Goal: Task Accomplishment & Management: Complete application form

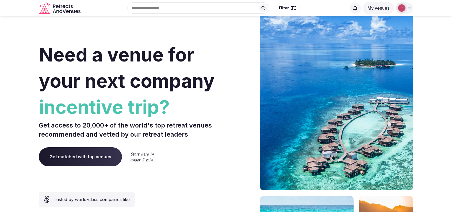
click at [400, 7] on img at bounding box center [401, 7] width 7 height 7
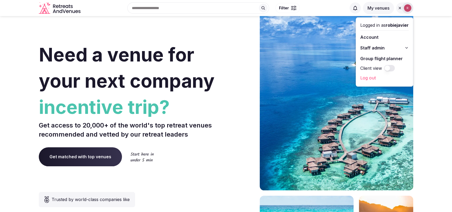
click at [374, 49] on span "Staff admin" at bounding box center [372, 48] width 24 height 6
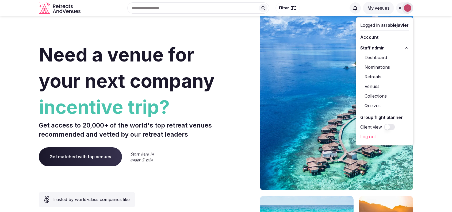
click at [365, 89] on link "Venues" at bounding box center [384, 86] width 48 height 9
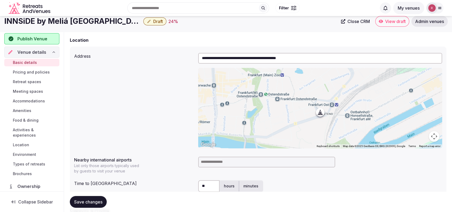
scroll to position [115, 0]
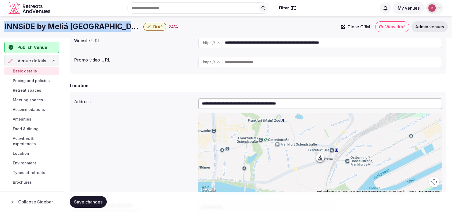
drag, startPoint x: 133, startPoint y: 25, endPoint x: 0, endPoint y: 27, distance: 132.7
click at [0, 27] on div "INNSiDE by Meliá [GEOGRAPHIC_DATA] Draft 24 % Close CRM View draft Admin venues" at bounding box center [226, 26] width 452 height 11
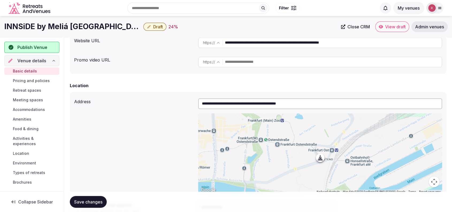
click at [301, 42] on input "**********" at bounding box center [333, 42] width 217 height 11
click at [121, 110] on div "**********" at bounding box center [258, 146] width 368 height 100
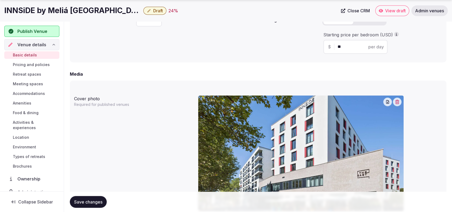
scroll to position [486, 0]
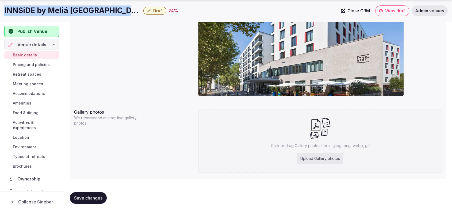
drag, startPoint x: 131, startPoint y: 9, endPoint x: 3, endPoint y: 12, distance: 127.4
click at [3, 12] on div "INNSiDE by Meliá Frankfurt Ostend Draft 24 % Close CRM View draft Admin venues" at bounding box center [226, 10] width 452 height 11
copy h1 "INNSiDE by Meliá Frankfurt Ostend"
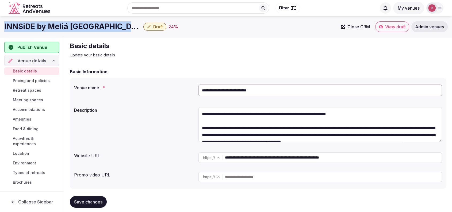
scroll to position [186, 0]
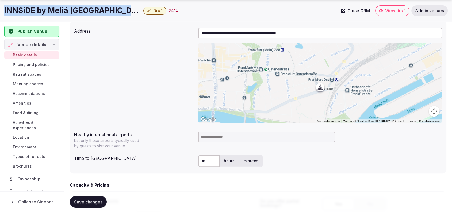
copy h1 "INNSiDE by Meliá Frankfurt Ostend"
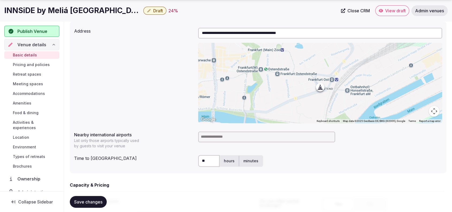
click at [231, 138] on input at bounding box center [266, 137] width 137 height 11
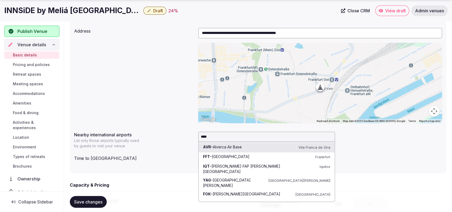
type input "*****"
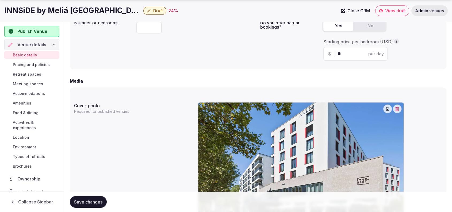
scroll to position [493, 0]
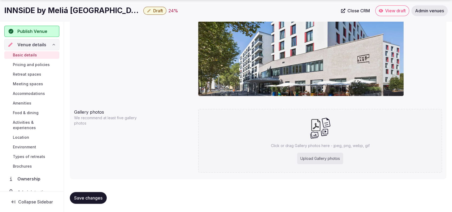
click at [83, 198] on span "Save changes" at bounding box center [88, 197] width 28 height 5
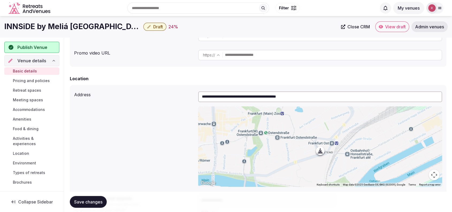
scroll to position [0, 0]
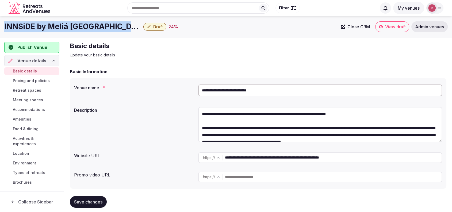
drag, startPoint x: 132, startPoint y: 24, endPoint x: 1, endPoint y: 22, distance: 130.8
click at [1, 22] on div "INNSiDE by Meliá Frankfurt Ostend Draft 24 % Close CRM View draft Admin venues" at bounding box center [226, 26] width 452 height 11
copy div "INNSiDE by Meliá Frankfurt Ostend"
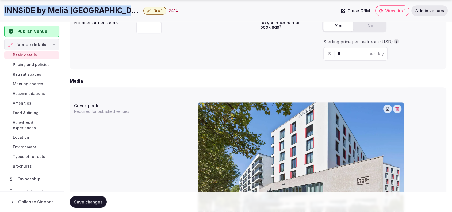
scroll to position [493, 0]
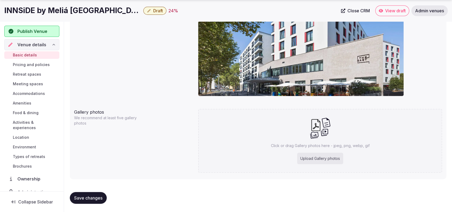
click at [312, 161] on div "Upload Gallery photos" at bounding box center [320, 159] width 46 height 12
type input "**********"
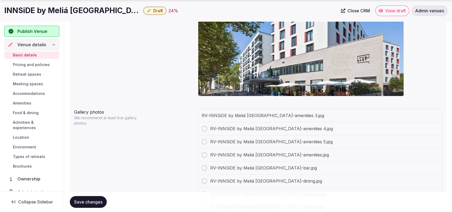
click at [122, 62] on div "Cover photo Required for published venues" at bounding box center [258, 40] width 368 height 124
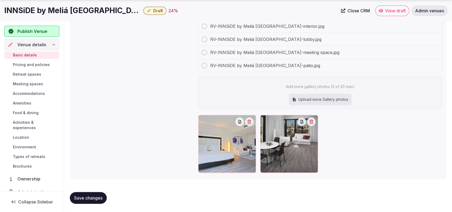
click at [121, 62] on div "Gallery photos We recommend at least five gallery photos RV-INNSiDE by Meliá Fr…" at bounding box center [258, 50] width 368 height 249
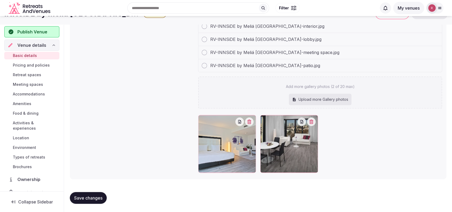
scroll to position [0, 0]
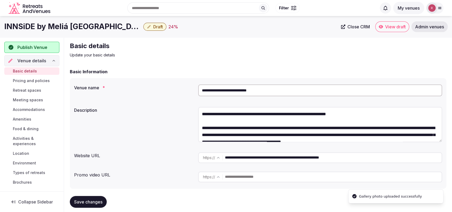
click at [223, 42] on h2 "Basic details" at bounding box center [160, 46] width 180 height 9
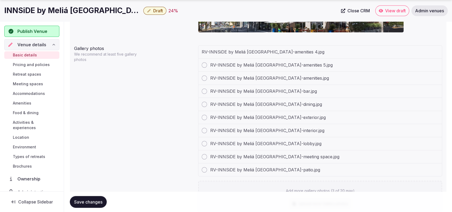
scroll to position [661, 0]
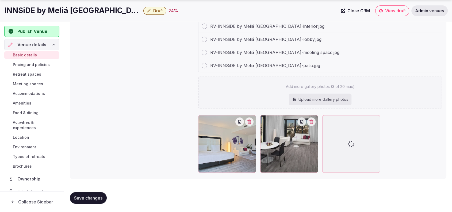
click at [94, 44] on div "Gallery photos We recommend at least five gallery photos RV-INNSiDE by Meliá Fr…" at bounding box center [258, 57] width 368 height 236
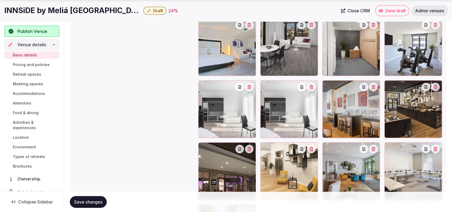
scroll to position [630, 0]
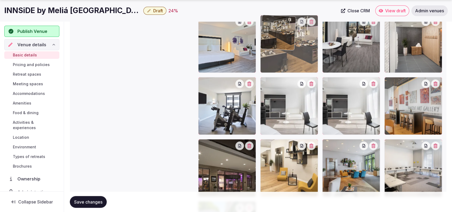
drag, startPoint x: 420, startPoint y: 113, endPoint x: 323, endPoint y: 70, distance: 105.6
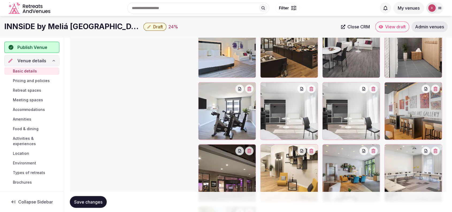
scroll to position [613, 0]
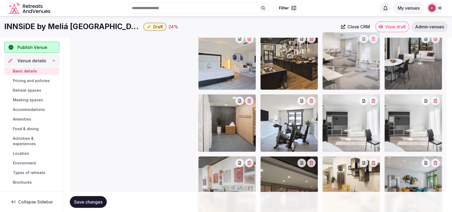
drag, startPoint x: 415, startPoint y: 175, endPoint x: 374, endPoint y: 70, distance: 112.8
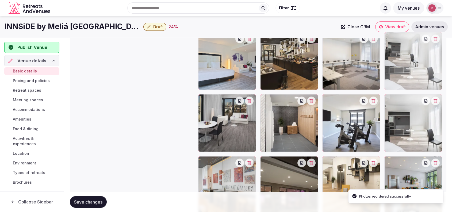
drag, startPoint x: 361, startPoint y: 127, endPoint x: 433, endPoint y: 82, distance: 85.4
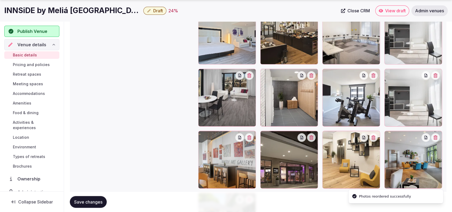
scroll to position [648, 0]
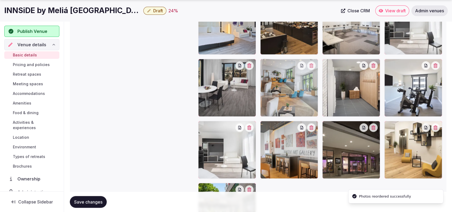
drag, startPoint x: 413, startPoint y: 154, endPoint x: 311, endPoint y: 100, distance: 114.9
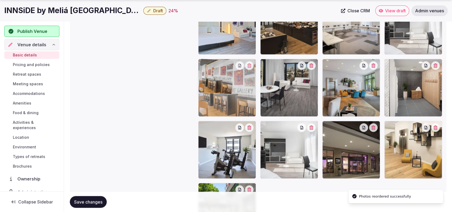
drag, startPoint x: 297, startPoint y: 152, endPoint x: 245, endPoint y: 104, distance: 71.4
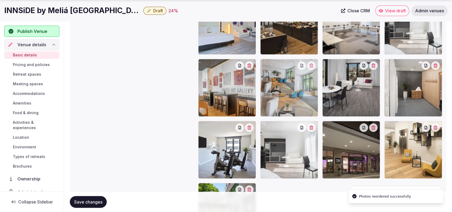
drag, startPoint x: 363, startPoint y: 97, endPoint x: 326, endPoint y: 102, distance: 36.9
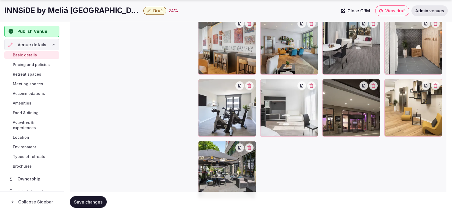
scroll to position [694, 0]
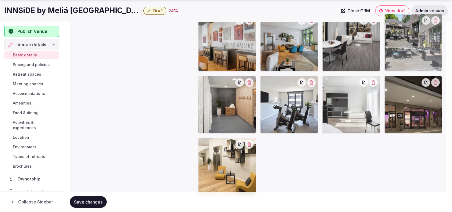
drag, startPoint x: 226, startPoint y: 165, endPoint x: 440, endPoint y: 63, distance: 237.3
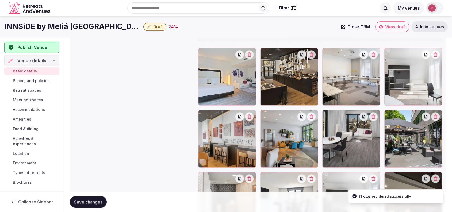
scroll to position [595, 0]
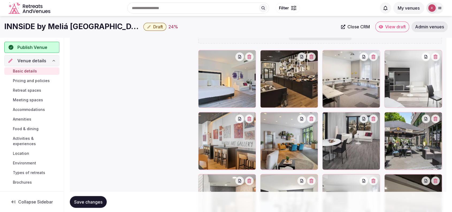
click at [21, 90] on span "Retreat spaces" at bounding box center [27, 90] width 28 height 5
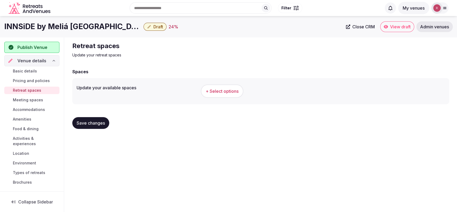
click at [27, 71] on span "Basic details" at bounding box center [25, 70] width 24 height 5
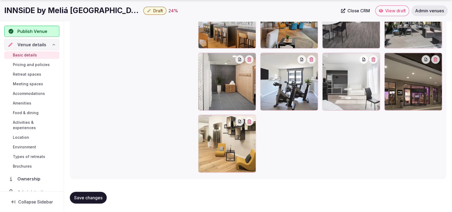
scroll to position [526, 0]
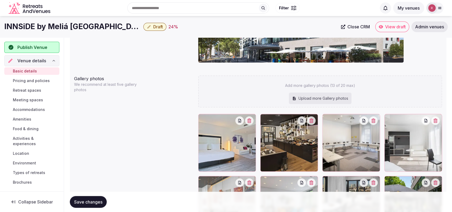
click at [23, 81] on span "Pricing and policies" at bounding box center [31, 80] width 37 height 5
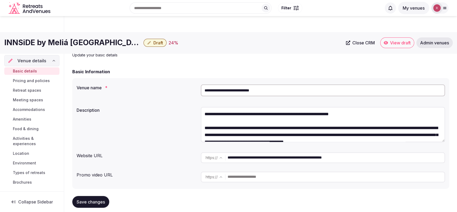
click at [26, 88] on span "Retreat spaces" at bounding box center [27, 90] width 28 height 5
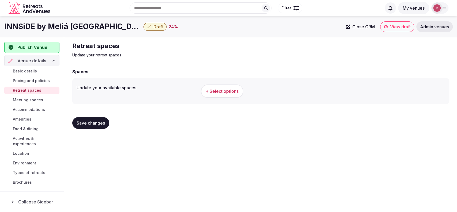
click at [226, 89] on span "+ Select options" at bounding box center [221, 91] width 33 height 6
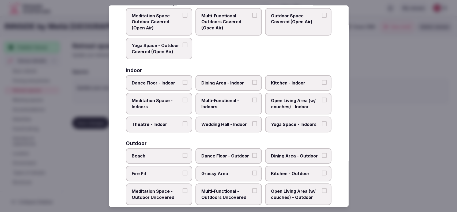
scroll to position [74, 0]
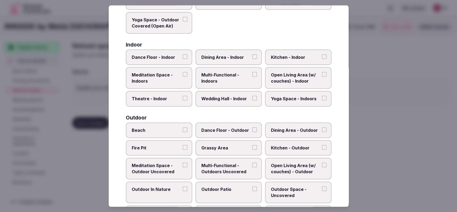
click at [294, 125] on label "Dining Area - Outdoor" at bounding box center [298, 131] width 66 height 16
click at [322, 127] on button "Dining Area - Outdoor" at bounding box center [324, 129] width 5 height 5
click at [239, 60] on span "Dining Area - Indoor" at bounding box center [225, 57] width 49 height 6
click at [252, 59] on button "Dining Area - Indoor" at bounding box center [254, 56] width 5 height 5
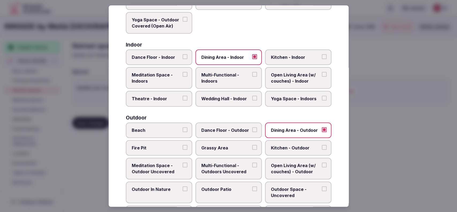
click at [297, 79] on span "Open Living Area (w/ couches) - Indoor" at bounding box center [295, 78] width 49 height 12
click at [322, 77] on button "Open Living Area (w/ couches) - Indoor" at bounding box center [324, 74] width 5 height 5
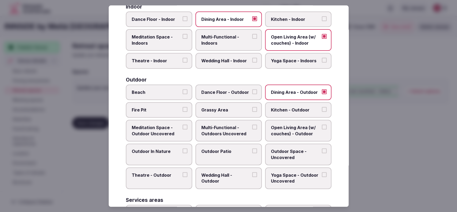
scroll to position [113, 0]
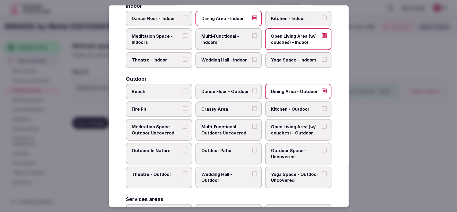
click at [209, 152] on span "Outdoor Patio" at bounding box center [225, 151] width 49 height 6
click at [252, 152] on button "Outdoor Patio" at bounding box center [254, 150] width 5 height 5
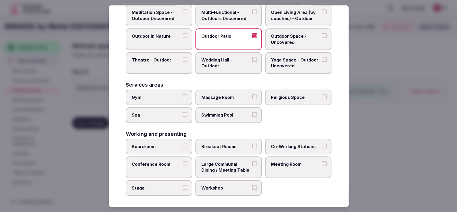
click at [290, 158] on label "Meeting Room" at bounding box center [298, 167] width 66 height 22
click at [322, 161] on button "Meeting Room" at bounding box center [324, 163] width 5 height 5
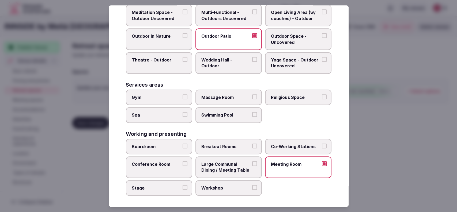
click at [287, 145] on span "Co-Working Stations" at bounding box center [295, 147] width 49 height 6
click at [322, 145] on button "Co-Working Stations" at bounding box center [324, 146] width 5 height 5
click at [231, 147] on span "Breakout Rooms" at bounding box center [225, 147] width 49 height 6
click at [252, 147] on button "Breakout Rooms" at bounding box center [254, 146] width 5 height 5
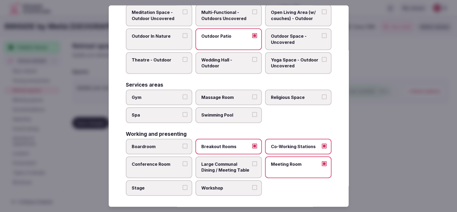
click at [156, 167] on label "Conference Room" at bounding box center [159, 167] width 66 height 22
click at [182, 166] on button "Conference Room" at bounding box center [184, 163] width 5 height 5
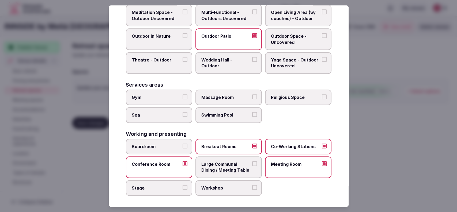
click at [156, 185] on span "Stage" at bounding box center [156, 188] width 49 height 6
click at [182, 185] on button "Stage" at bounding box center [184, 187] width 5 height 5
click at [233, 185] on span "Workshop" at bounding box center [225, 188] width 49 height 6
click at [252, 185] on button "Workshop" at bounding box center [254, 187] width 5 height 5
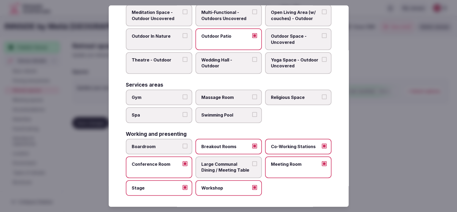
click at [233, 185] on span "Workshop" at bounding box center [225, 188] width 49 height 6
click at [252, 185] on button "Workshop" at bounding box center [254, 187] width 5 height 5
click at [163, 146] on span "Boardroom" at bounding box center [156, 147] width 49 height 6
click at [182, 146] on button "Boardroom" at bounding box center [184, 146] width 5 height 5
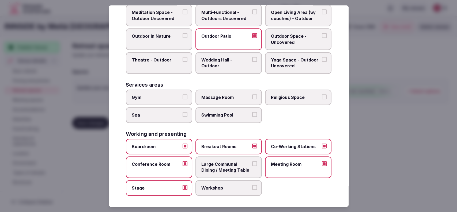
click at [245, 141] on label "Breakout Rooms" at bounding box center [228, 147] width 66 height 16
click at [252, 144] on button "Breakout Rooms" at bounding box center [254, 146] width 5 height 5
click at [246, 144] on span "Breakout Rooms" at bounding box center [225, 147] width 49 height 6
click at [252, 144] on button "Breakout Rooms" at bounding box center [254, 146] width 5 height 5
click at [278, 141] on label "Co-Working Stations" at bounding box center [298, 147] width 66 height 16
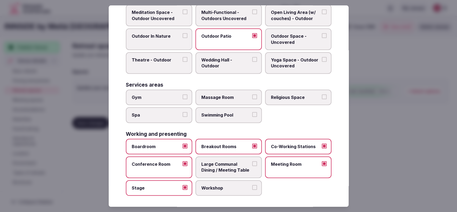
click at [322, 144] on button "Co-Working Stations" at bounding box center [324, 146] width 5 height 5
click at [402, 120] on div at bounding box center [228, 106] width 457 height 212
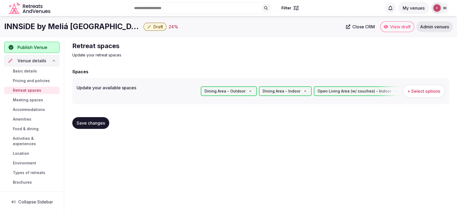
click at [83, 125] on span "Save changes" at bounding box center [91, 122] width 28 height 5
click at [21, 99] on span "Meeting spaces" at bounding box center [28, 99] width 30 height 5
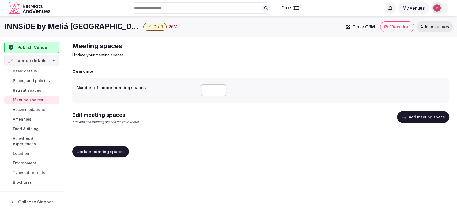
click at [424, 120] on button "Add meeting space" at bounding box center [423, 117] width 52 height 12
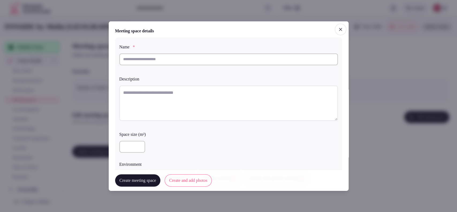
click at [147, 58] on input "text" at bounding box center [228, 59] width 218 height 12
paste input "**********"
type input "**********"
drag, startPoint x: 163, startPoint y: 116, endPoint x: 166, endPoint y: 98, distance: 17.7
click at [163, 116] on textarea at bounding box center [228, 102] width 218 height 35
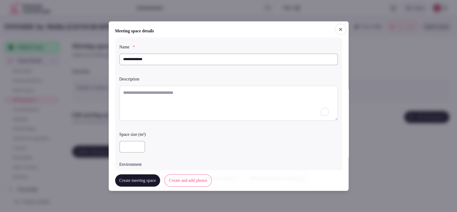
paste textarea "**********"
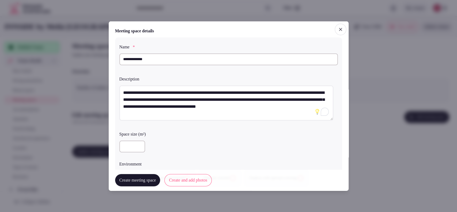
drag, startPoint x: 272, startPoint y: 91, endPoint x: 295, endPoint y: 97, distance: 23.0
click at [295, 97] on textarea "**********" at bounding box center [226, 102] width 214 height 35
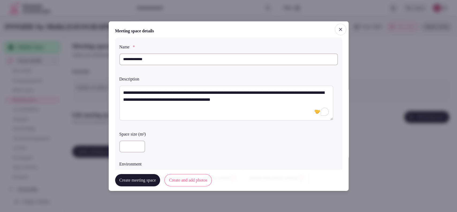
drag, startPoint x: 297, startPoint y: 97, endPoint x: 308, endPoint y: 100, distance: 11.3
click at [308, 100] on textarea "**********" at bounding box center [226, 102] width 214 height 35
paste textarea "**********"
type textarea "**********"
click at [127, 149] on input "number" at bounding box center [132, 147] width 26 height 12
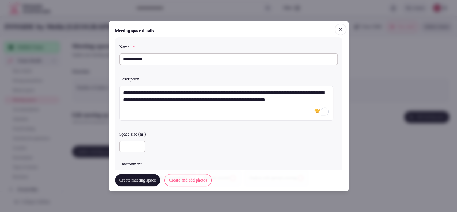
type input "***"
click at [219, 143] on div "***" at bounding box center [228, 147] width 218 height 12
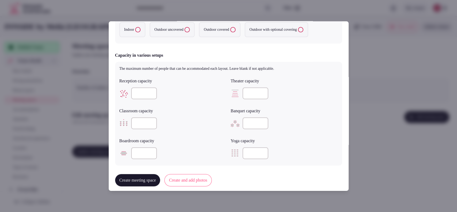
click at [135, 35] on label "Indoor" at bounding box center [132, 29] width 26 height 15
click at [135, 32] on button "Indoor" at bounding box center [137, 29] width 5 height 5
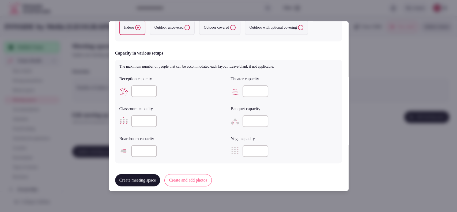
scroll to position [146, 0]
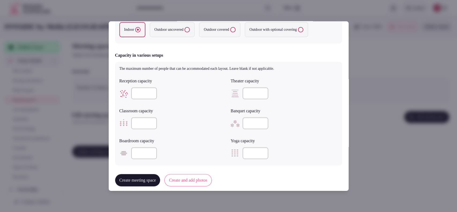
click at [135, 91] on input "number" at bounding box center [144, 93] width 26 height 12
type input "***"
click at [186, 95] on div "***" at bounding box center [172, 93] width 107 height 12
click at [249, 122] on input "number" at bounding box center [255, 123] width 26 height 12
type input "**"
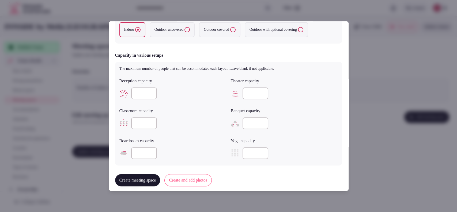
click at [242, 90] on input "number" at bounding box center [255, 93] width 26 height 12
click at [244, 89] on input "number" at bounding box center [255, 93] width 26 height 12
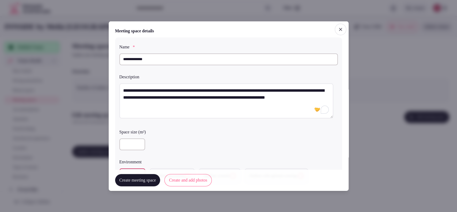
scroll to position [148, 0]
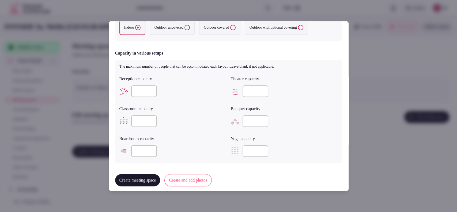
type input "***"
drag, startPoint x: 143, startPoint y: 91, endPoint x: 123, endPoint y: 91, distance: 20.3
click at [123, 91] on div "***" at bounding box center [172, 91] width 107 height 12
click at [140, 89] on input "***" at bounding box center [144, 91] width 26 height 12
drag, startPoint x: 141, startPoint y: 90, endPoint x: 131, endPoint y: 89, distance: 10.2
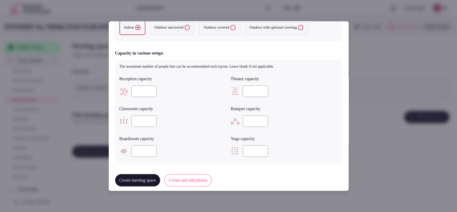
click at [131, 89] on input "***" at bounding box center [144, 91] width 26 height 12
type input "***"
click at [216, 96] on div "***" at bounding box center [172, 91] width 107 height 12
click at [140, 123] on input "number" at bounding box center [144, 121] width 26 height 12
type input "***"
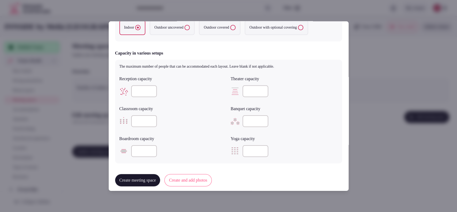
click at [140, 156] on input "number" at bounding box center [144, 151] width 26 height 12
click at [135, 156] on input "number" at bounding box center [144, 151] width 26 height 12
type input "**"
click at [185, 175] on button "Create and add photos" at bounding box center [187, 180] width 47 height 12
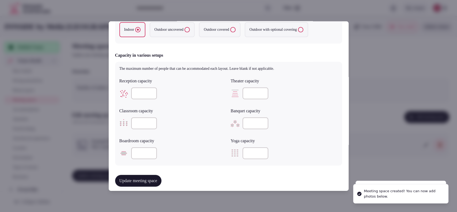
scroll to position [297, 0]
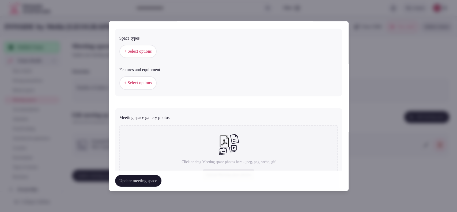
click at [144, 55] on button "+ Select options" at bounding box center [137, 51] width 37 height 13
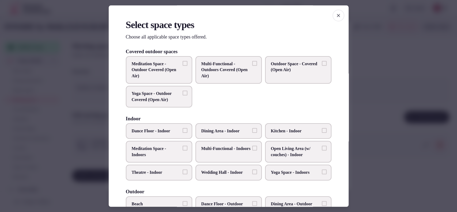
scroll to position [204, 0]
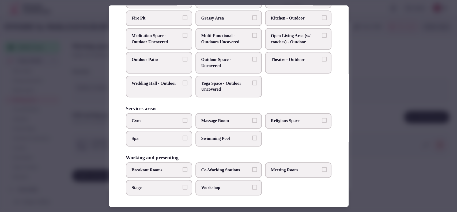
click at [367, 55] on div at bounding box center [228, 106] width 457 height 212
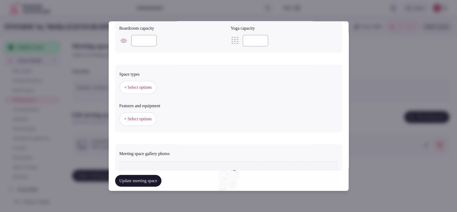
scroll to position [266, 0]
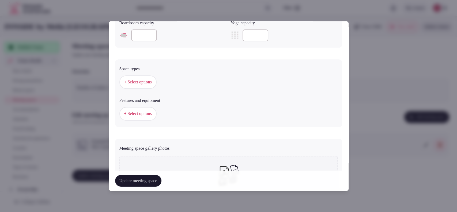
click at [147, 82] on span "+ Select options" at bounding box center [138, 82] width 28 height 6
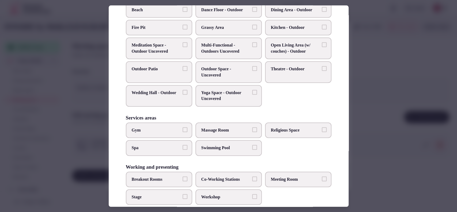
scroll to position [204, 0]
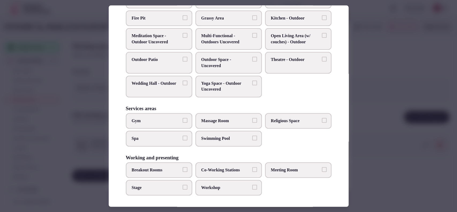
click at [272, 168] on span "Meeting Room" at bounding box center [295, 170] width 49 height 6
click at [322, 168] on button "Meeting Room" at bounding box center [324, 169] width 5 height 5
click at [174, 170] on span "Breakout Rooms" at bounding box center [156, 170] width 49 height 6
click at [182, 170] on button "Breakout Rooms" at bounding box center [184, 169] width 5 height 5
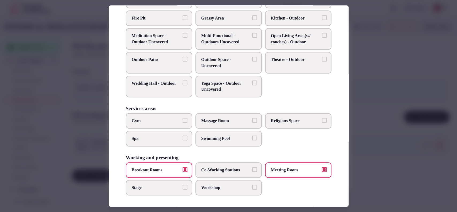
click at [205, 165] on label "Co-Working Stations" at bounding box center [228, 170] width 66 height 16
click at [252, 167] on button "Co-Working Stations" at bounding box center [254, 169] width 5 height 5
click at [205, 165] on label "Co-Working Stations" at bounding box center [228, 170] width 66 height 16
click at [252, 167] on button "Co-Working Stations" at bounding box center [254, 169] width 5 height 5
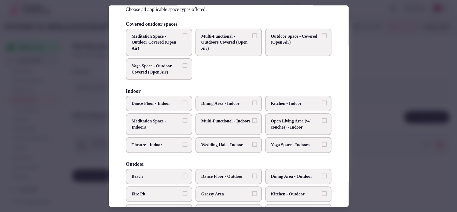
click at [226, 124] on span "Multi-Functional - Indoors" at bounding box center [225, 122] width 49 height 6
click at [252, 123] on button "Multi-Functional - Indoors" at bounding box center [254, 121] width 5 height 5
click at [373, 96] on div at bounding box center [228, 106] width 457 height 212
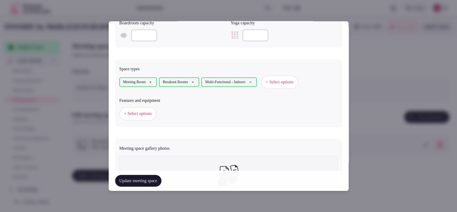
click at [126, 114] on span "+ Select options" at bounding box center [138, 114] width 28 height 6
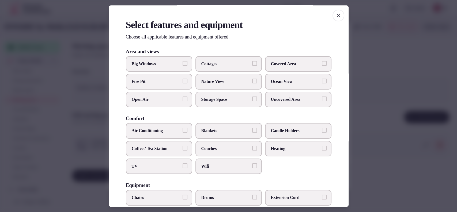
click at [150, 126] on label "Air Conditioning" at bounding box center [159, 131] width 66 height 16
click at [182, 128] on button "Air Conditioning" at bounding box center [184, 130] width 5 height 5
click at [145, 147] on span "Coffee / Tea Station" at bounding box center [156, 149] width 49 height 6
click at [182, 147] on button "Coffee / Tea Station" at bounding box center [184, 148] width 5 height 5
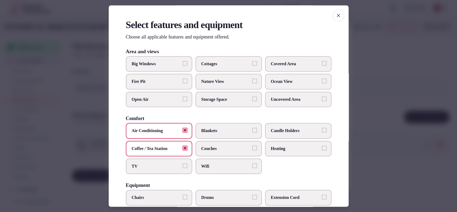
click at [145, 163] on label "TV" at bounding box center [159, 167] width 66 height 16
click at [182, 163] on button "TV" at bounding box center [184, 165] width 5 height 5
click at [216, 166] on span "Wifi" at bounding box center [225, 166] width 49 height 6
click at [252, 166] on button "Wifi" at bounding box center [254, 165] width 5 height 5
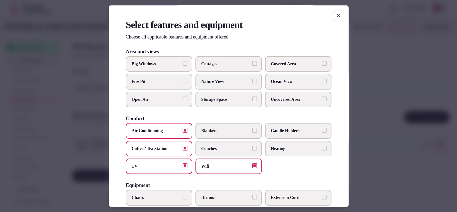
click at [292, 66] on span "Covered Area" at bounding box center [295, 64] width 49 height 6
click at [322, 66] on button "Covered Area" at bounding box center [324, 63] width 5 height 5
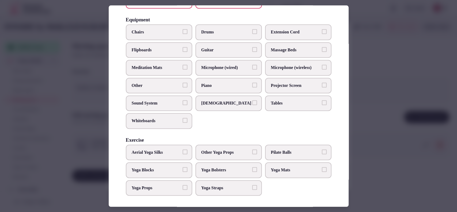
click at [176, 104] on span "Sound System" at bounding box center [156, 103] width 49 height 6
click at [182, 104] on button "Sound System" at bounding box center [184, 102] width 5 height 5
click at [184, 30] on button "Chairs" at bounding box center [184, 31] width 5 height 5
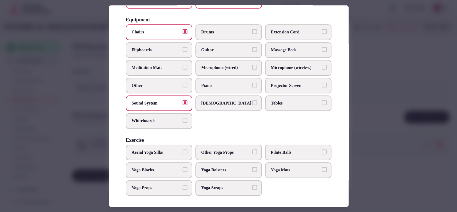
click at [273, 83] on span "Projector Screen" at bounding box center [295, 86] width 49 height 6
click at [322, 83] on button "Projector Screen" at bounding box center [324, 85] width 5 height 5
click at [231, 66] on span "Microphone (wired)" at bounding box center [225, 68] width 49 height 6
click at [252, 66] on button "Microphone (wired)" at bounding box center [254, 67] width 5 height 5
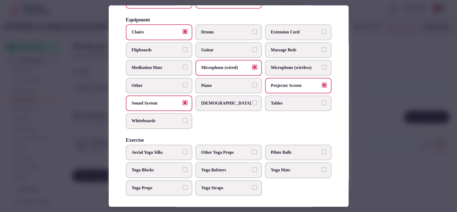
click at [287, 65] on span "Microphone (wireless)" at bounding box center [295, 68] width 49 height 6
click at [322, 65] on button "Microphone (wireless)" at bounding box center [324, 67] width 5 height 5
click at [313, 104] on span "Tables" at bounding box center [295, 103] width 49 height 6
click at [322, 104] on button "Tables" at bounding box center [324, 102] width 5 height 5
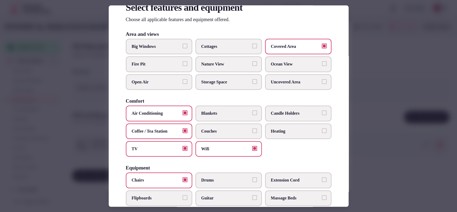
scroll to position [16, 0]
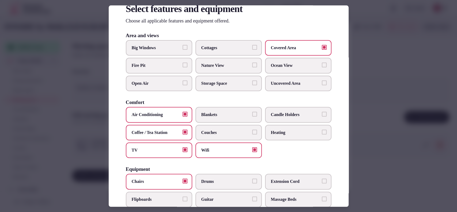
click at [375, 53] on div at bounding box center [228, 106] width 457 height 212
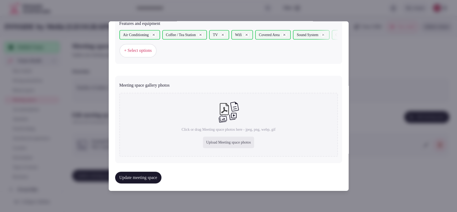
scroll to position [346, 0]
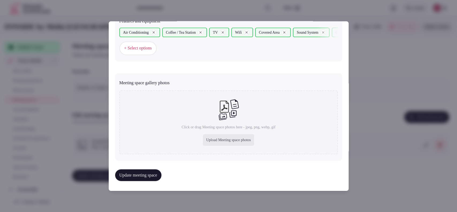
click at [209, 141] on div "Upload Meeting space photos" at bounding box center [228, 140] width 51 height 12
type input "**********"
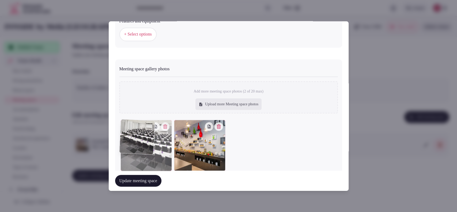
drag, startPoint x: 204, startPoint y: 156, endPoint x: 144, endPoint y: 152, distance: 60.0
click at [144, 152] on div at bounding box center [145, 145] width 51 height 51
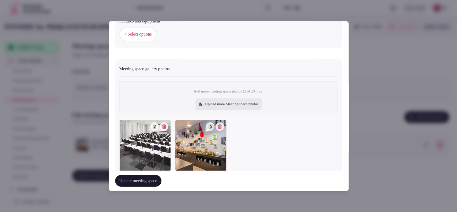
click at [150, 182] on button "Update meeting space" at bounding box center [138, 181] width 46 height 12
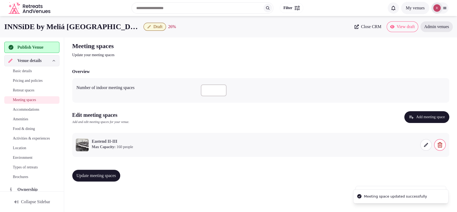
click at [114, 177] on span "Update meeting spaces" at bounding box center [97, 175] width 40 height 5
click at [22, 108] on span "Accommodations" at bounding box center [26, 109] width 26 height 5
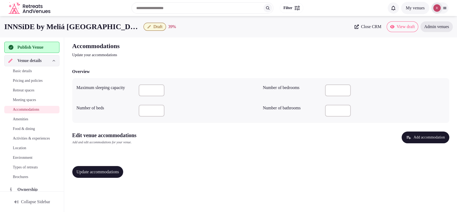
click at [406, 139] on icon "button" at bounding box center [408, 137] width 5 height 5
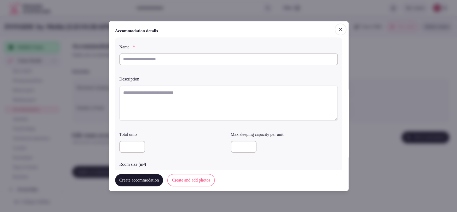
click at [167, 64] on input "text" at bounding box center [228, 59] width 218 height 12
paste input "**********"
type input "**********"
click at [156, 102] on textarea at bounding box center [228, 102] width 218 height 35
click at [417, 45] on div at bounding box center [228, 106] width 457 height 212
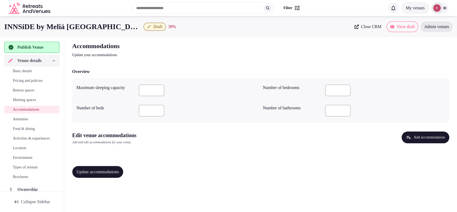
click at [430, 140] on button "Add accommodation" at bounding box center [424, 138] width 47 height 12
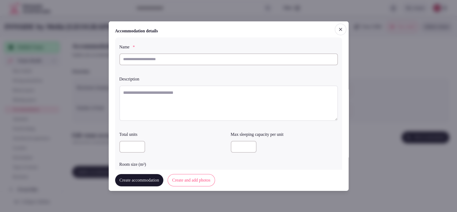
click at [171, 60] on input "text" at bounding box center [228, 59] width 218 height 12
paste input "**********"
type input "**********"
click at [161, 92] on textarea at bounding box center [228, 102] width 218 height 35
paste textarea "**********"
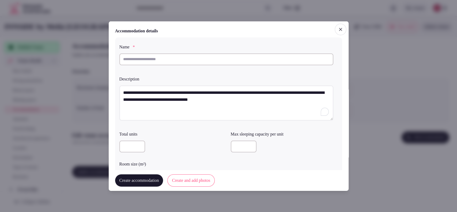
type textarea "**********"
click at [415, 38] on div at bounding box center [228, 106] width 457 height 212
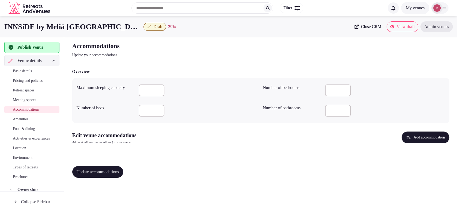
click at [429, 138] on button "Add accommodation" at bounding box center [424, 138] width 47 height 12
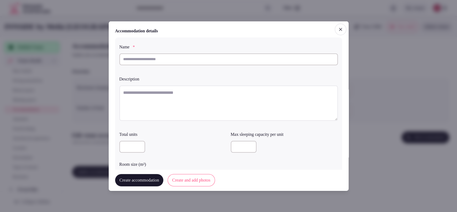
click at [218, 97] on textarea at bounding box center [228, 102] width 218 height 35
paste textarea "**********"
type textarea "**********"
click at [154, 56] on input "text" at bounding box center [228, 59] width 218 height 12
paste input "**********"
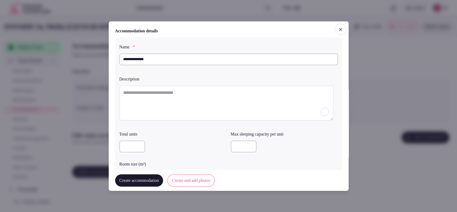
type input "**********"
click at [143, 107] on textarea "To enrich screen reader interactions, please activate Accessibility in Grammarl…" at bounding box center [226, 102] width 214 height 35
paste textarea "**********"
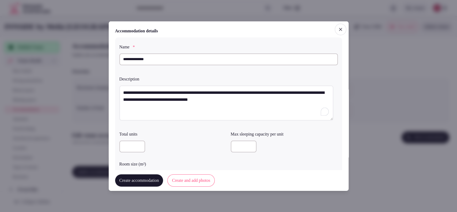
type textarea "**********"
click at [237, 148] on input "number" at bounding box center [244, 147] width 26 height 12
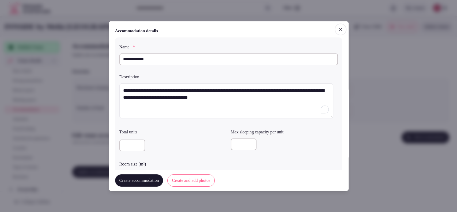
type input "*"
click at [297, 155] on div "Total units Max sleeping capacity per unit * Room size (m²)" at bounding box center [228, 156] width 218 height 58
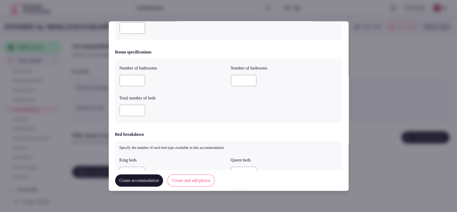
scroll to position [104, 0]
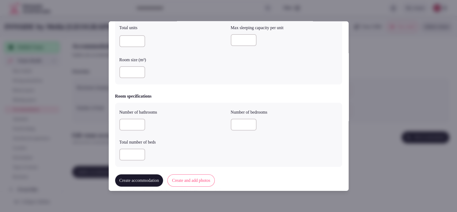
click at [128, 72] on input "number" at bounding box center [132, 72] width 26 height 12
type input "**"
click at [129, 124] on input "number" at bounding box center [132, 125] width 26 height 12
type input "*"
click at [131, 156] on input "number" at bounding box center [132, 155] width 26 height 12
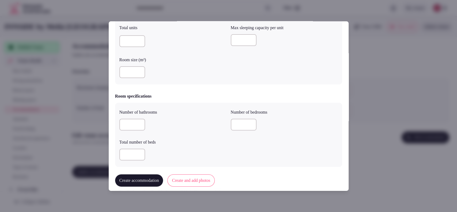
type input "*"
click at [239, 127] on input "number" at bounding box center [244, 125] width 26 height 12
type input "*"
click at [292, 130] on div "*" at bounding box center [284, 125] width 107 height 16
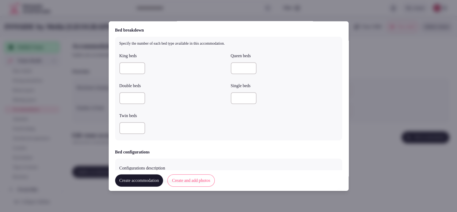
scroll to position [402, 0]
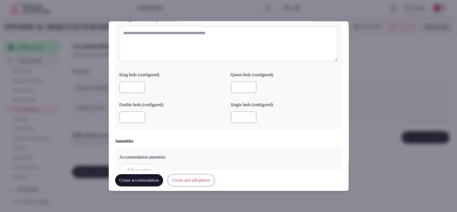
click at [133, 177] on button "Create accommodation" at bounding box center [139, 180] width 48 height 12
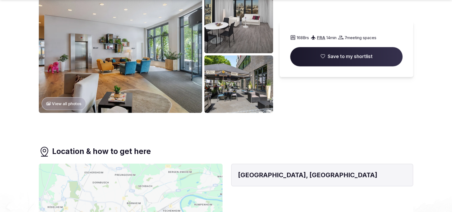
scroll to position [415, 0]
